Goal: Check status

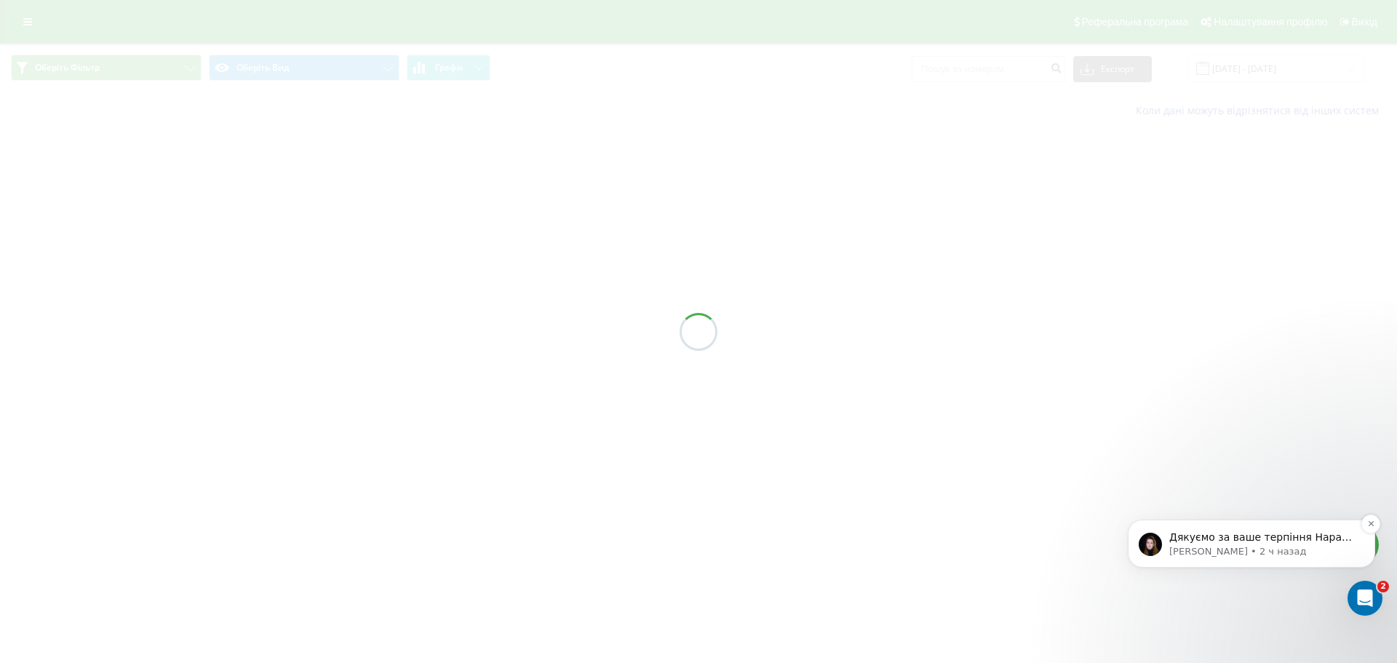
click at [1243, 545] on p "[PERSON_NAME] • 2 ч назад" at bounding box center [1263, 551] width 188 height 13
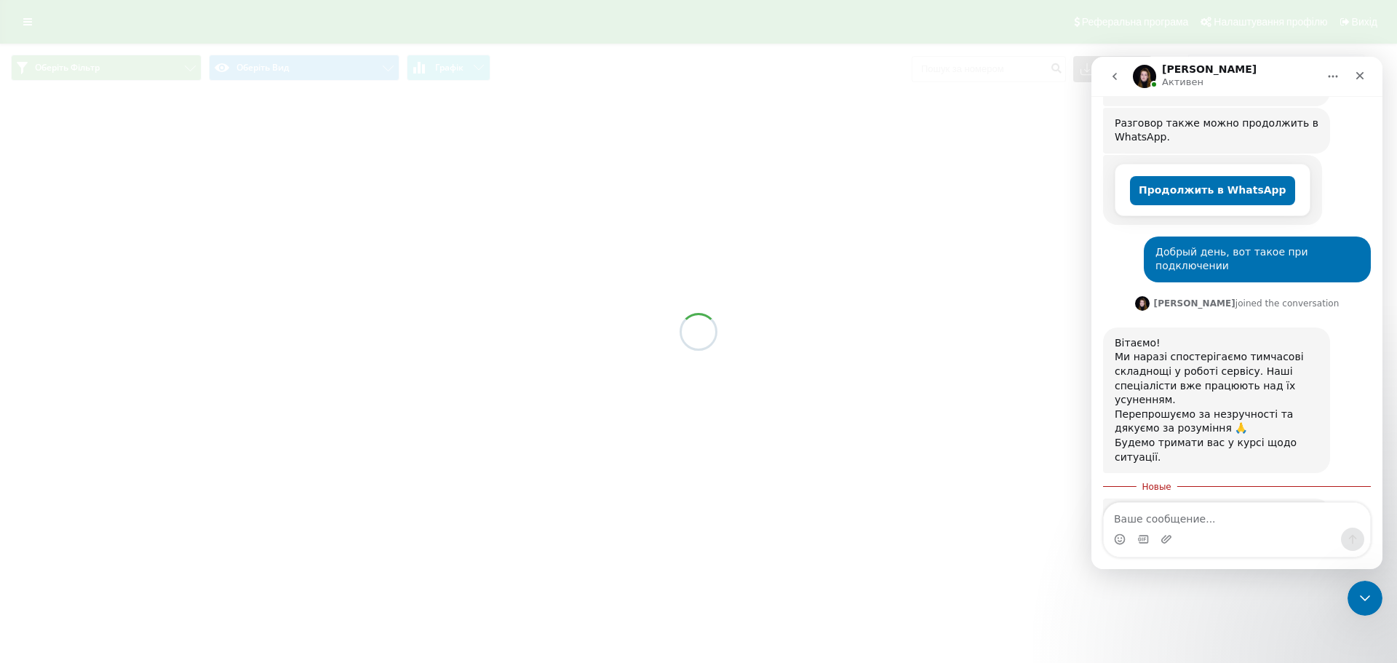
scroll to position [488, 0]
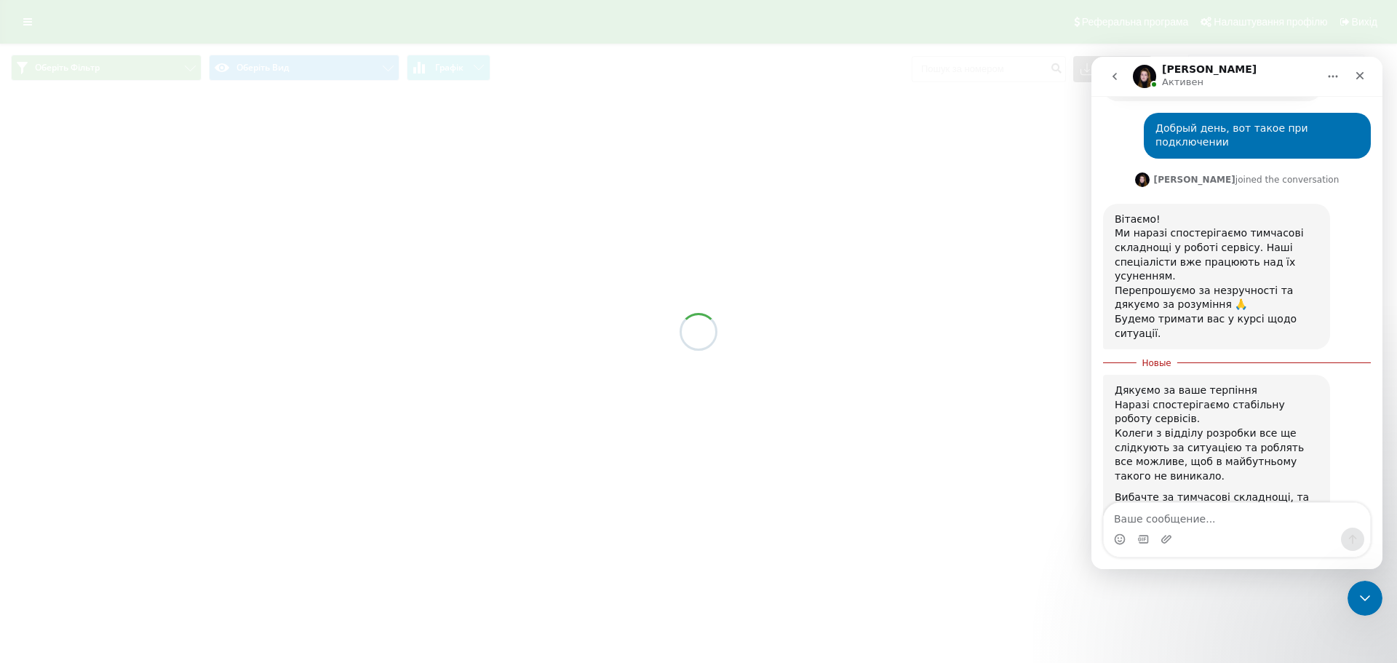
click at [507, 204] on div at bounding box center [698, 331] width 1397 height 663
